Goal: Task Accomplishment & Management: Manage account settings

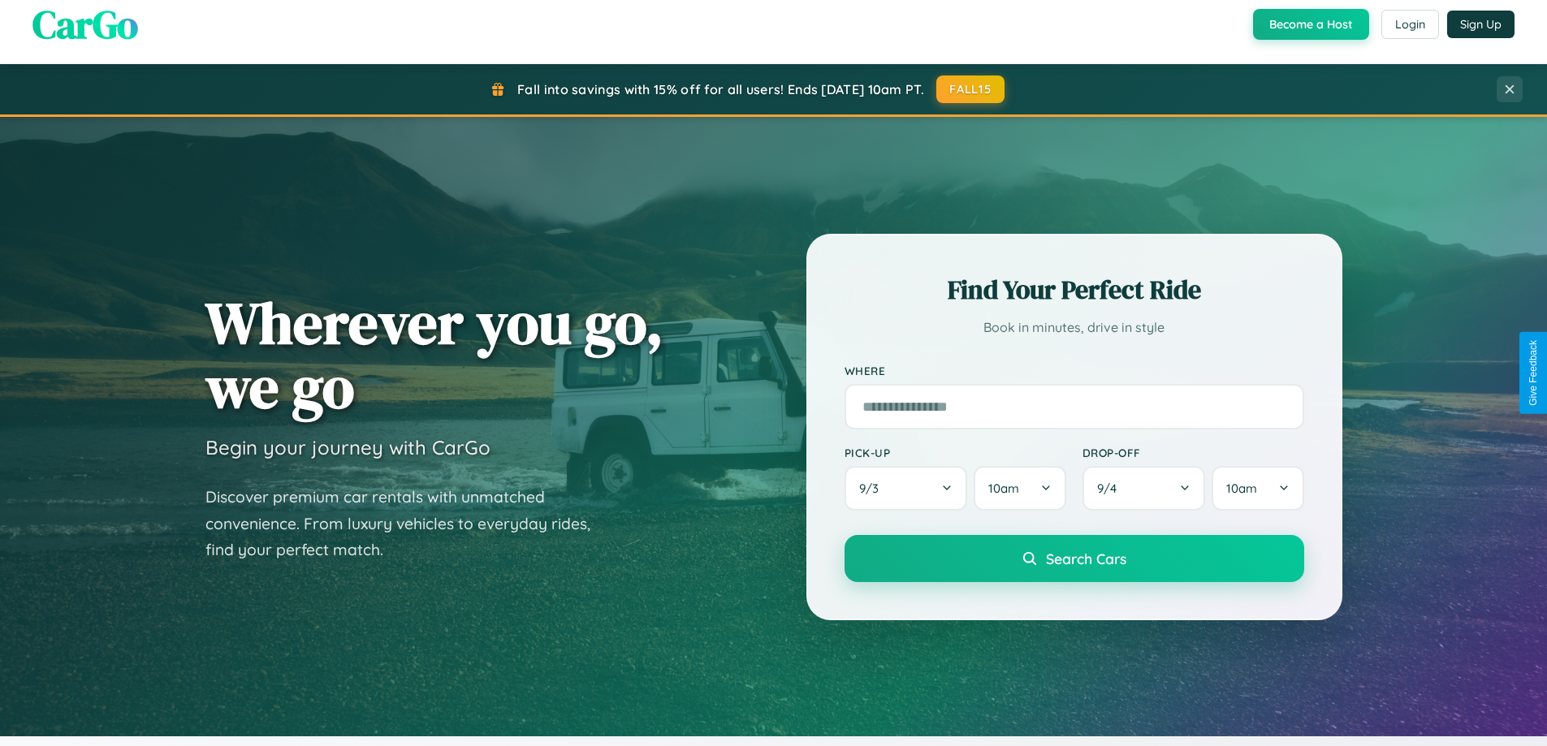
scroll to position [700, 0]
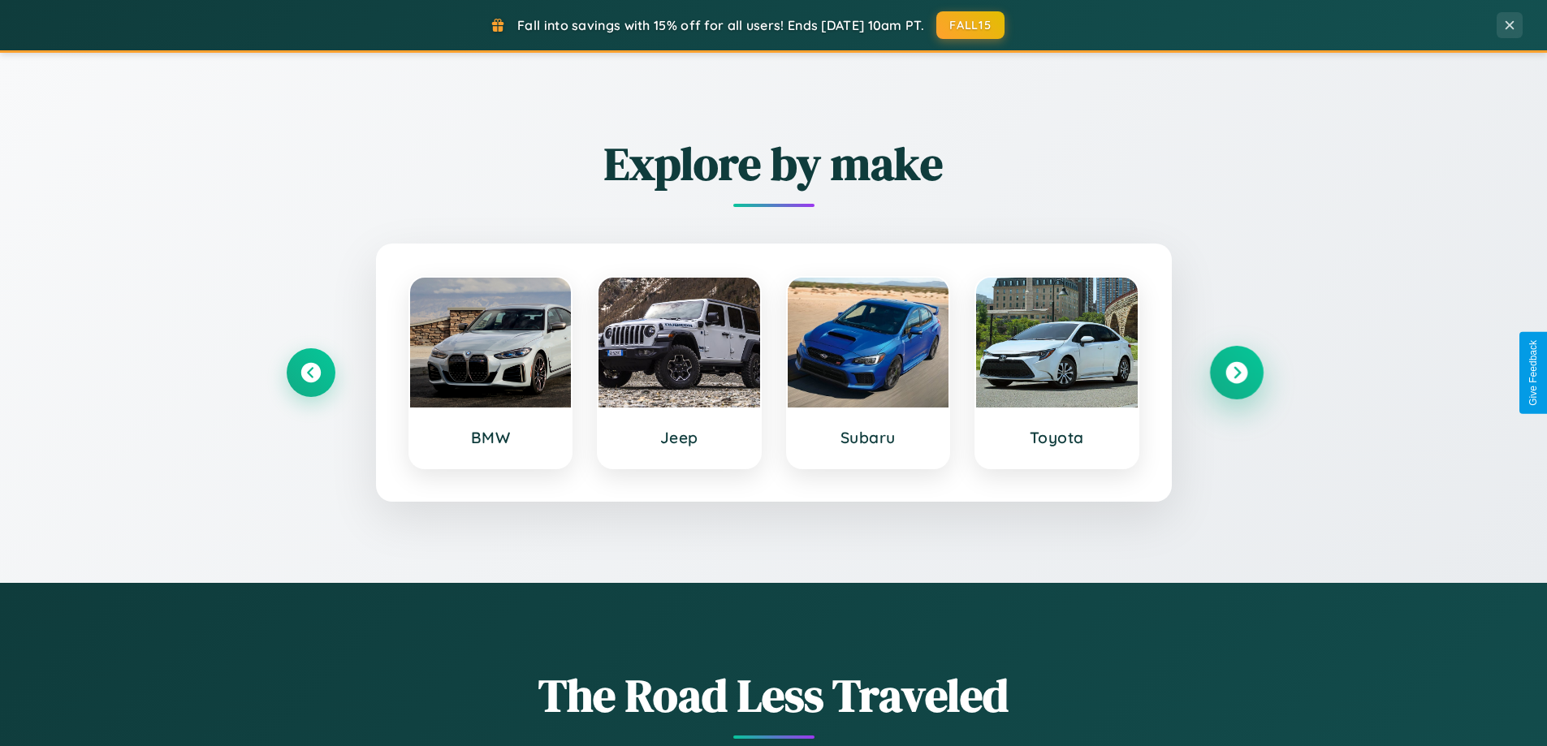
click at [1236, 373] on icon at bounding box center [1236, 373] width 22 height 22
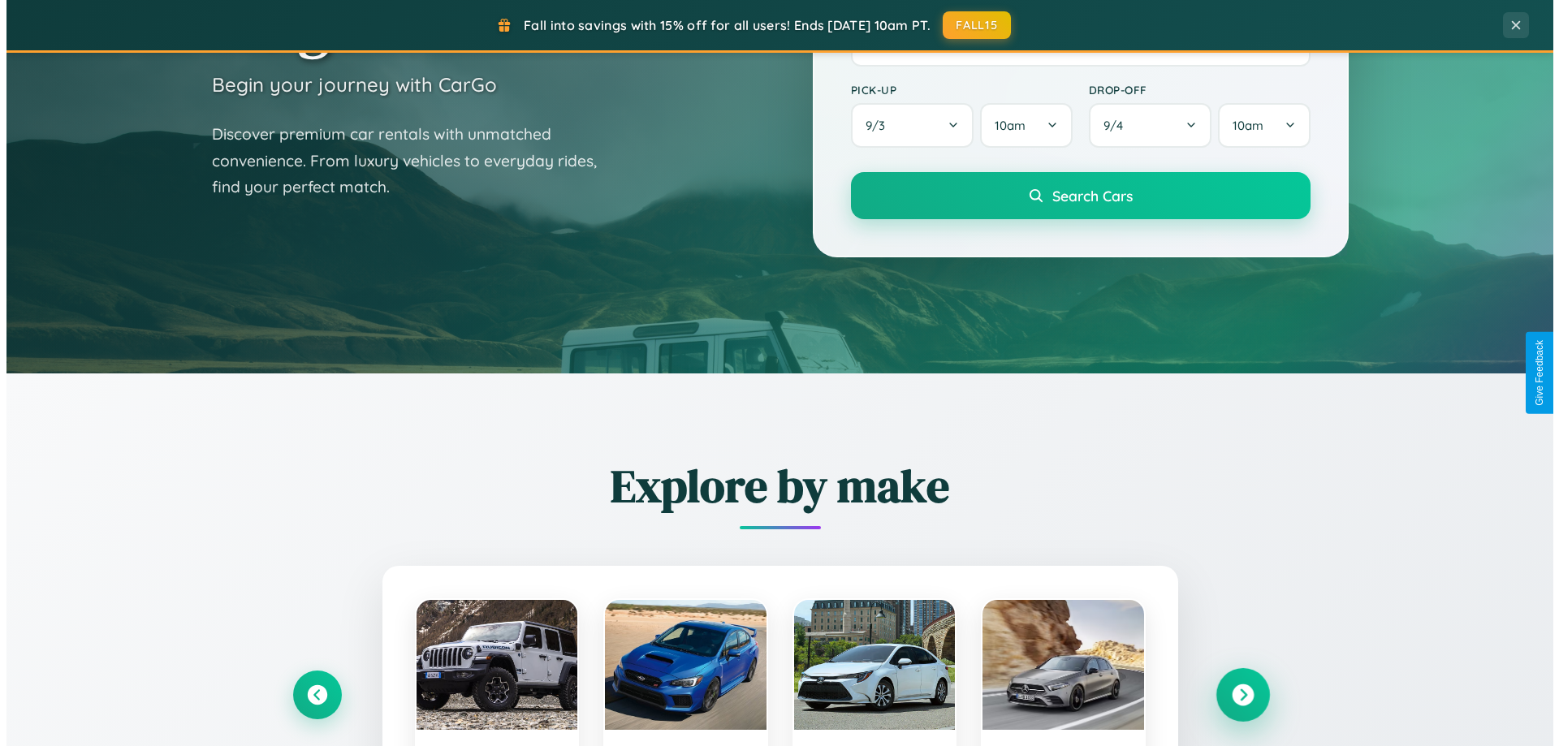
scroll to position [0, 0]
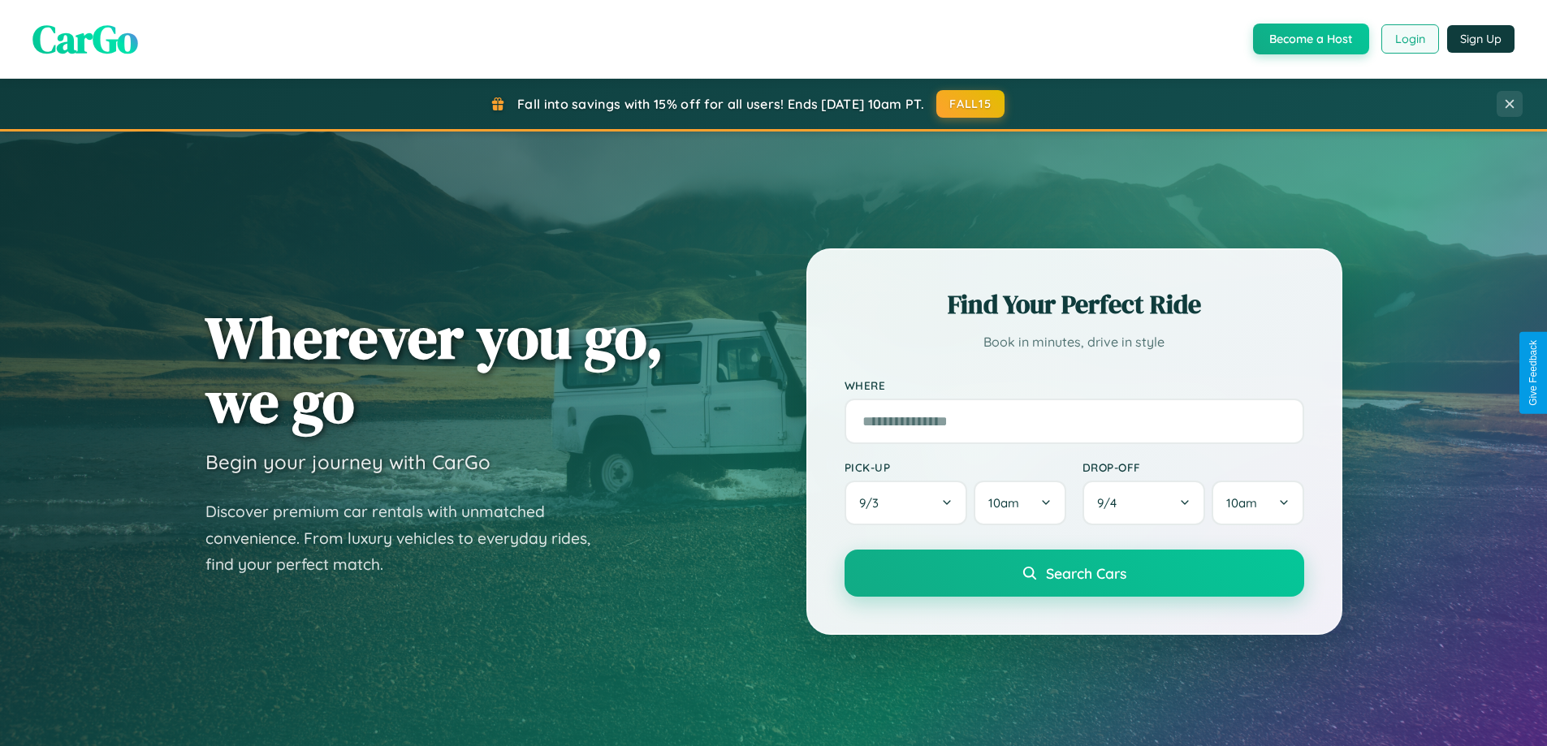
click at [1409, 39] on button "Login" at bounding box center [1410, 38] width 58 height 29
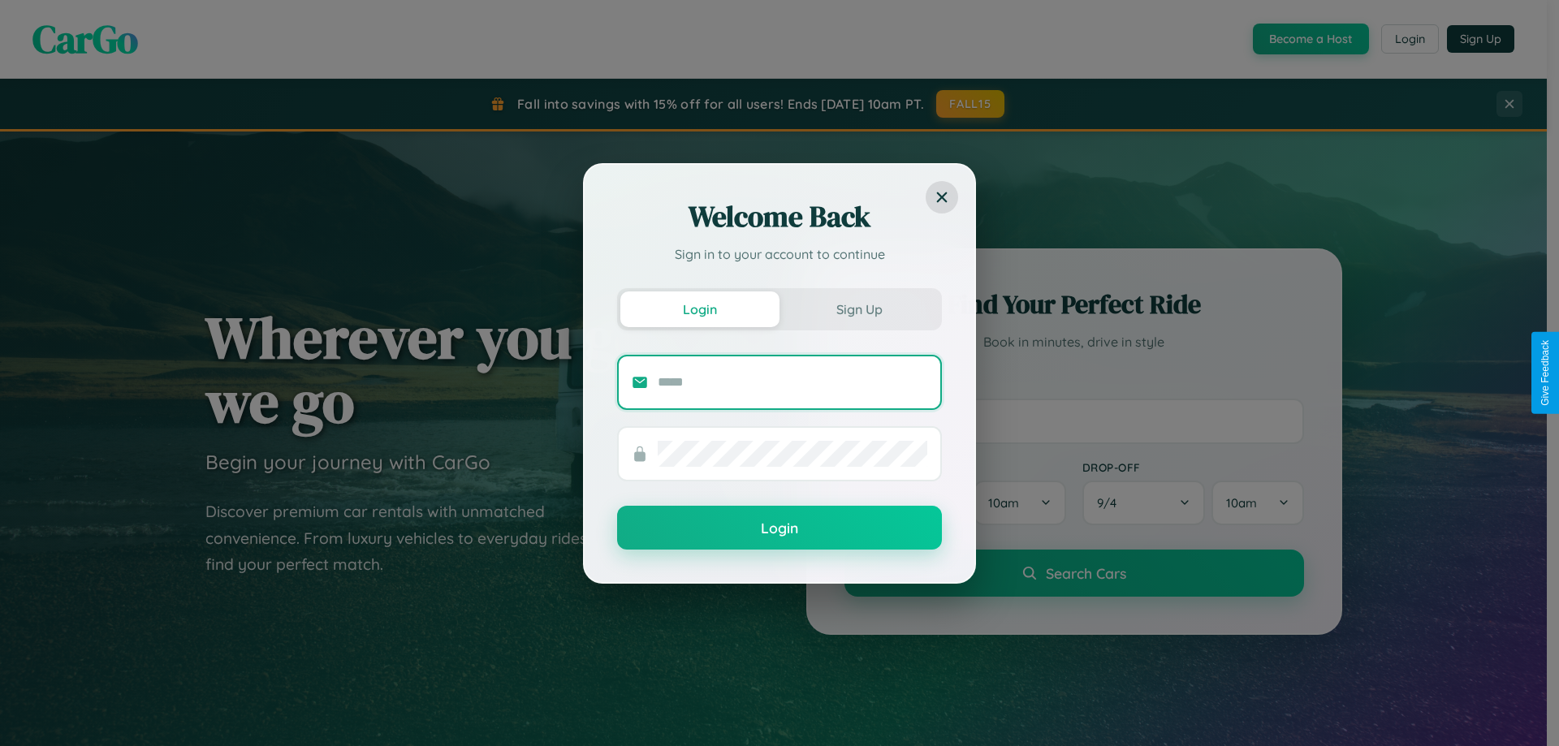
click at [792, 382] on input "text" at bounding box center [793, 382] width 270 height 26
type input "**********"
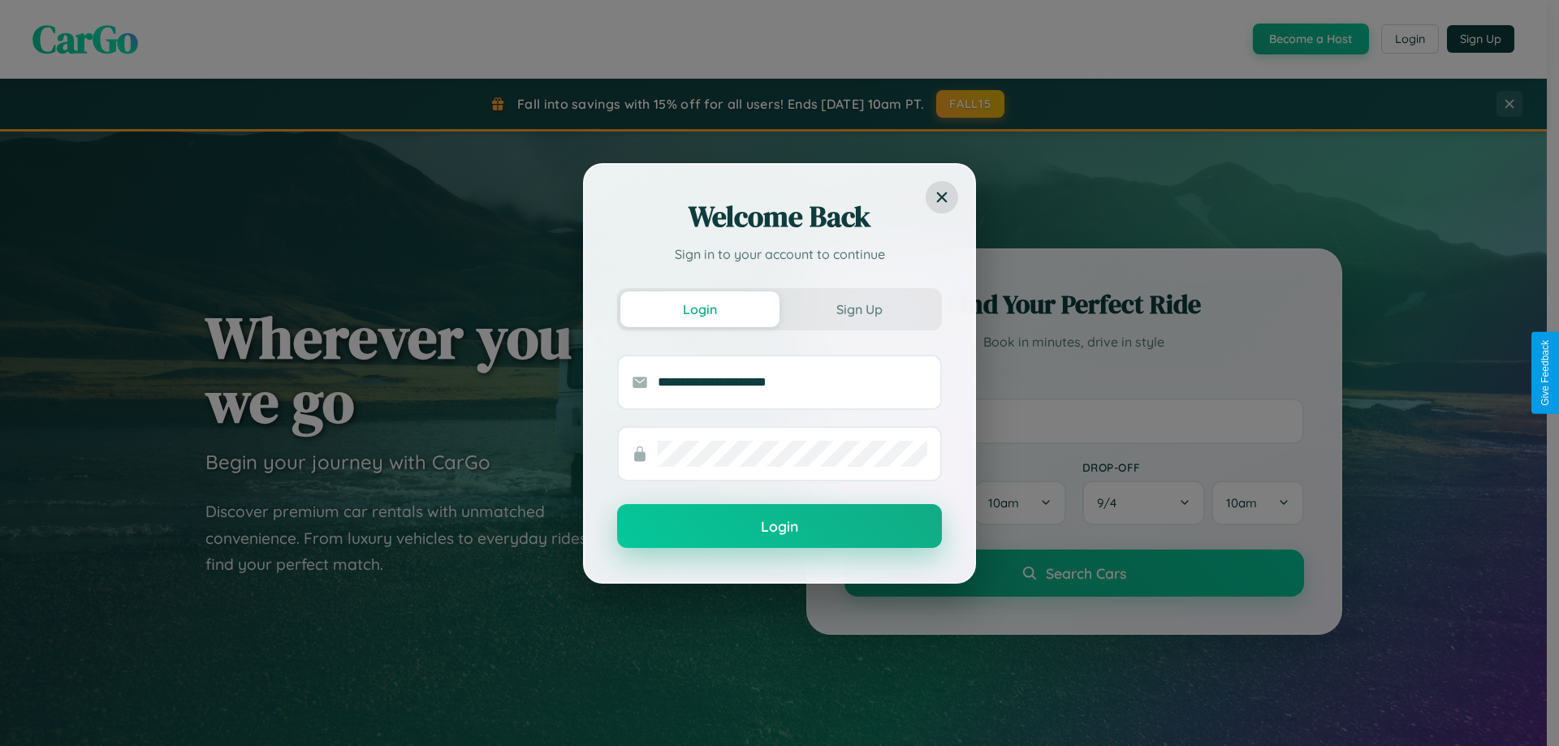
click at [779, 527] on button "Login" at bounding box center [779, 526] width 325 height 44
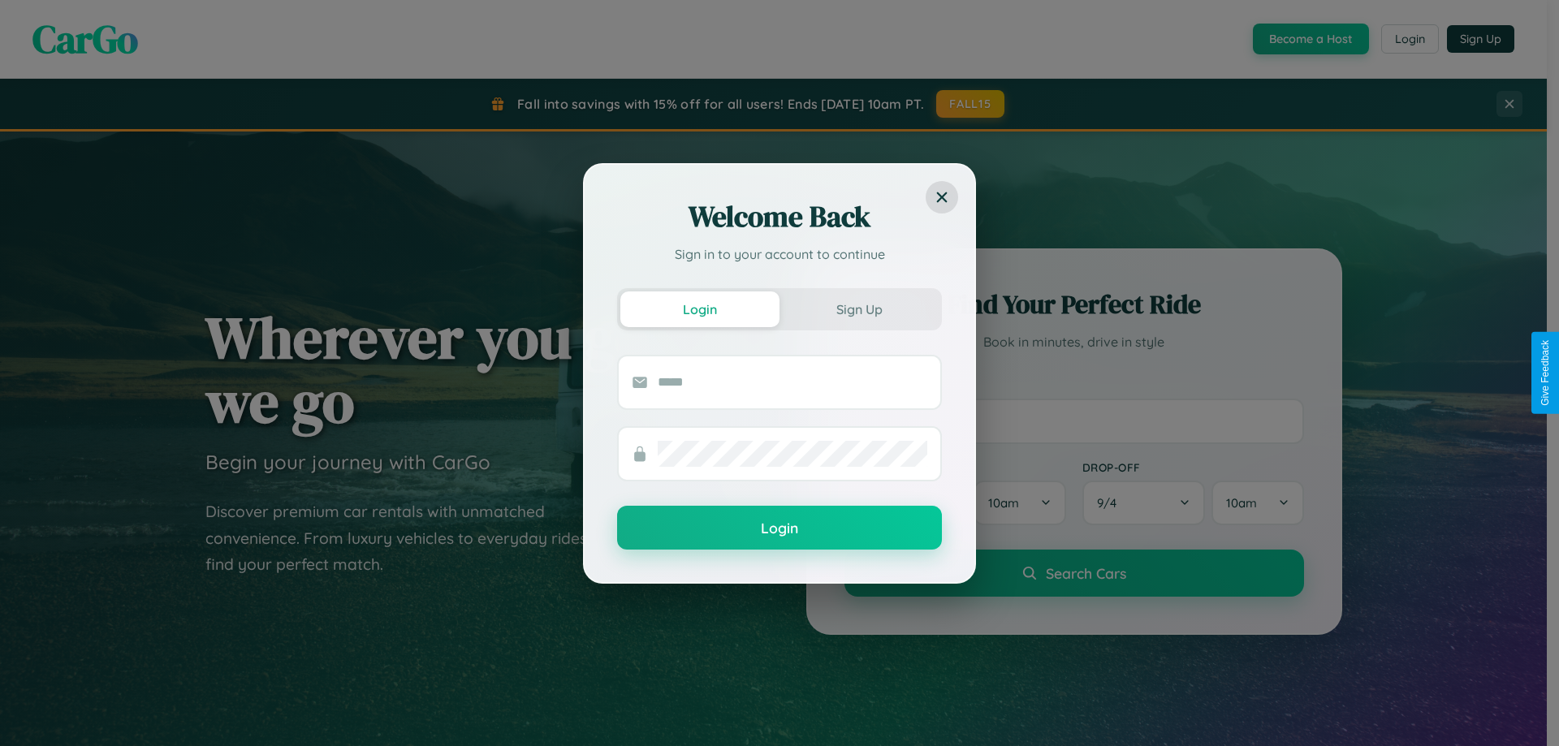
scroll to position [3124, 0]
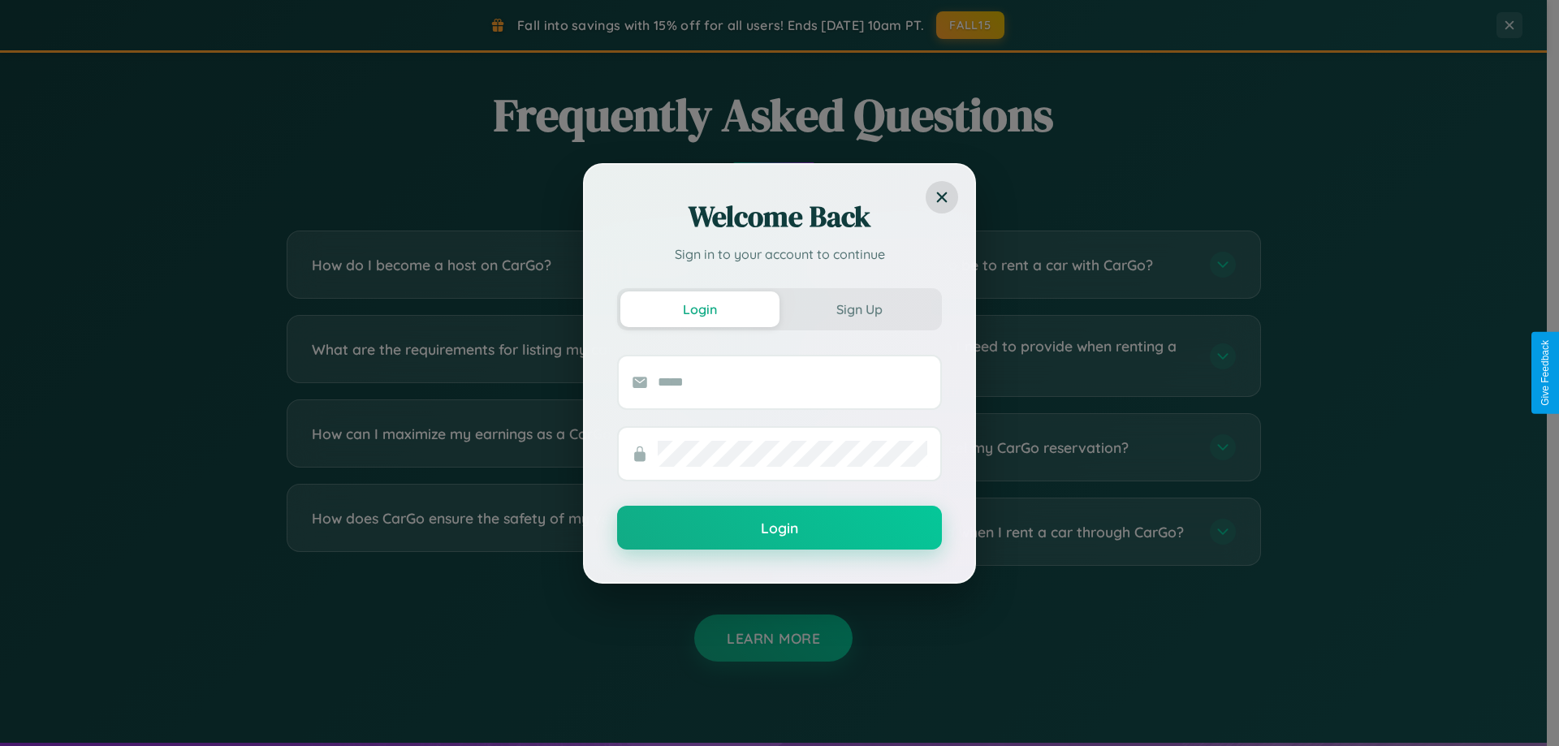
click at [521, 356] on div "Welcome Back Sign in to your account to continue Login Sign Up Login" at bounding box center [779, 373] width 1559 height 746
click at [521, 447] on div "Welcome Back Sign in to your account to continue Login Sign Up Login" at bounding box center [779, 373] width 1559 height 746
click at [1025, 447] on div "Welcome Back Sign in to your account to continue Login Sign Up Login" at bounding box center [779, 373] width 1559 height 746
click at [521, 356] on div "Welcome Back Sign in to your account to continue Login Sign Up Login" at bounding box center [779, 373] width 1559 height 746
click at [521, 532] on div "Welcome Back Sign in to your account to continue Login Sign Up Login" at bounding box center [779, 373] width 1559 height 746
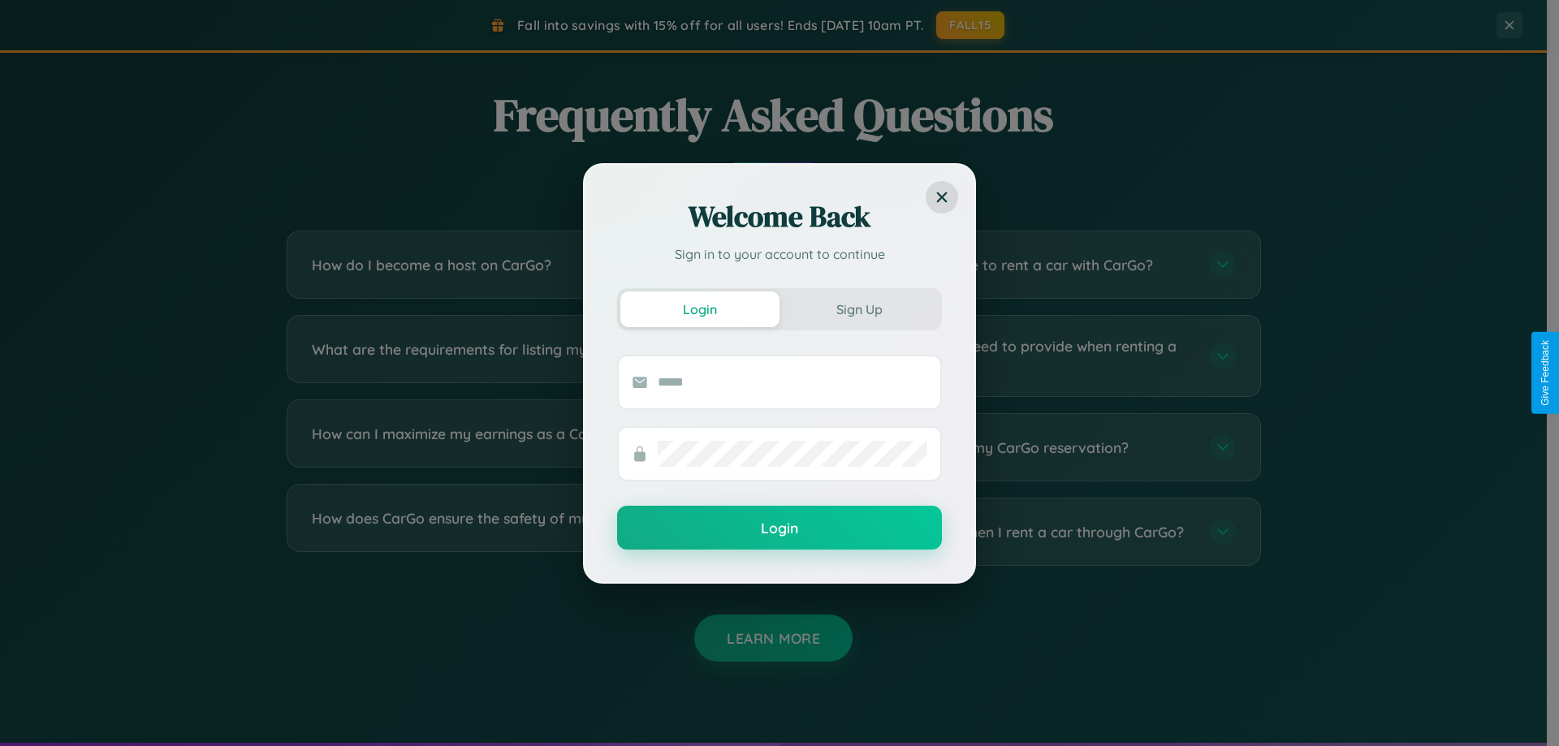
click at [1025, 265] on div "Welcome Back Sign in to your account to continue Login Sign Up Login" at bounding box center [779, 373] width 1559 height 746
click at [521, 532] on div "Welcome Back Sign in to your account to continue Login Sign Up Login" at bounding box center [779, 373] width 1559 height 746
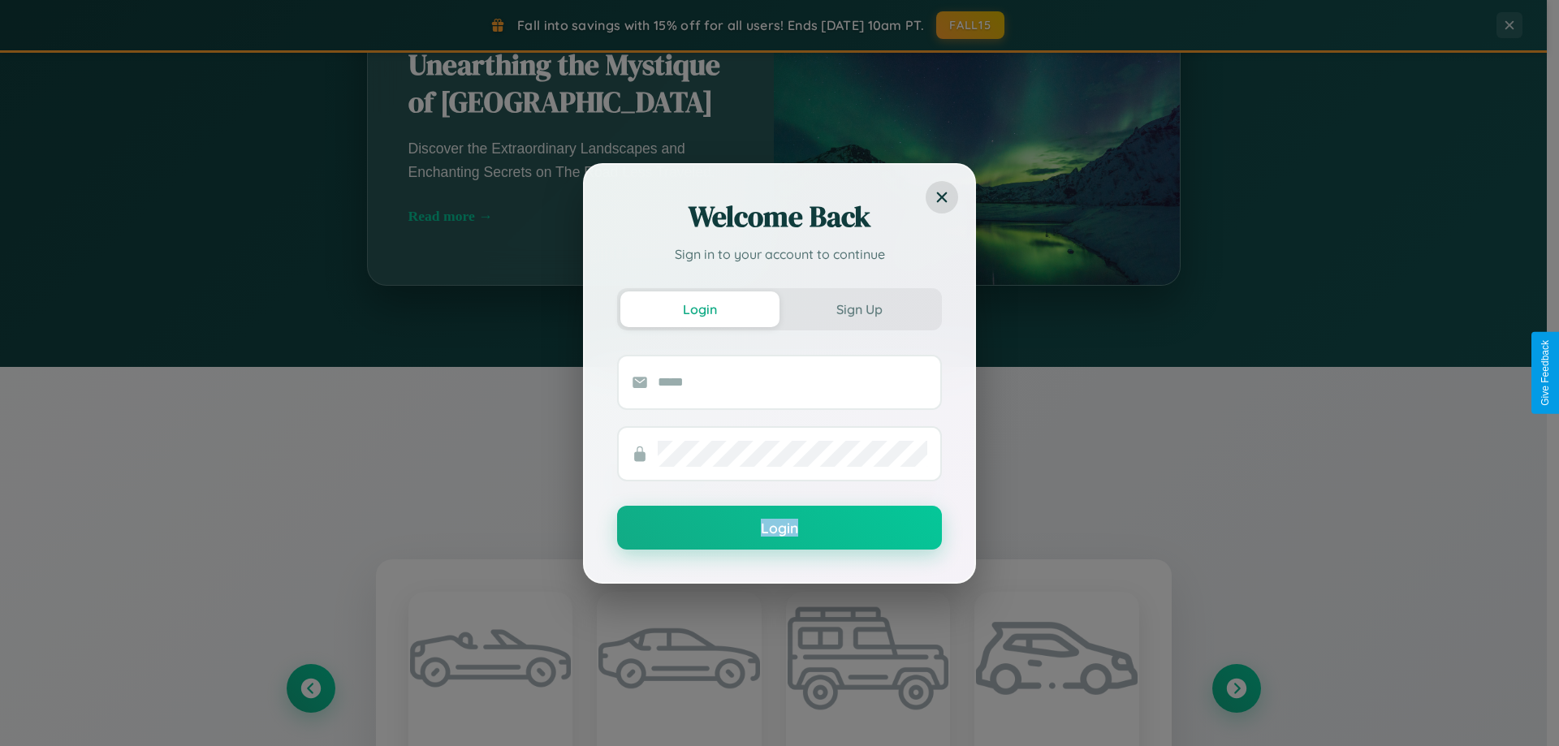
scroll to position [48, 0]
